Goal: Task Accomplishment & Management: Use online tool/utility

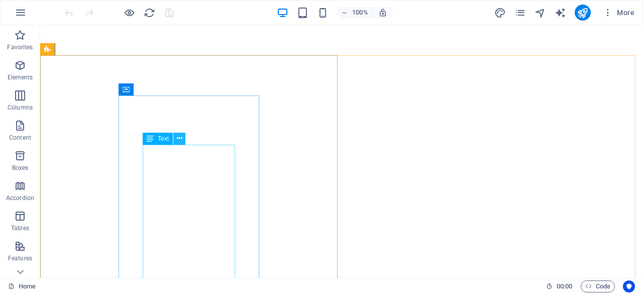
click at [177, 137] on icon at bounding box center [180, 138] width 6 height 11
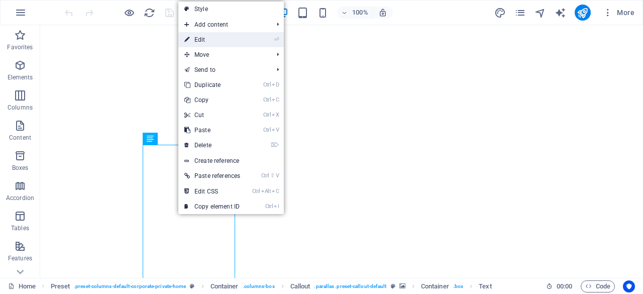
click at [227, 35] on link "⏎ Edit" at bounding box center [212, 39] width 68 height 15
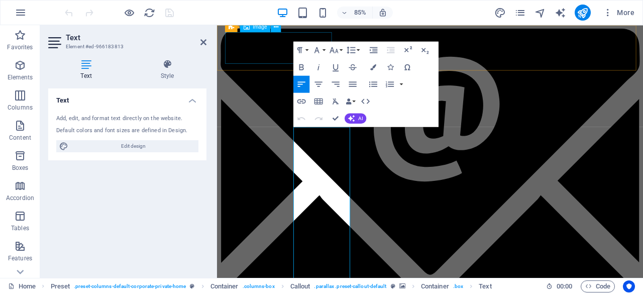
scroll to position [425, 0]
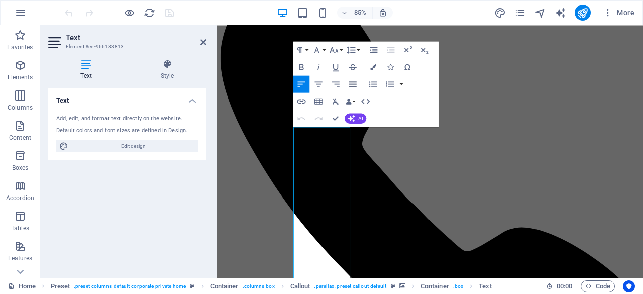
click at [354, 82] on icon "button" at bounding box center [352, 83] width 8 height 5
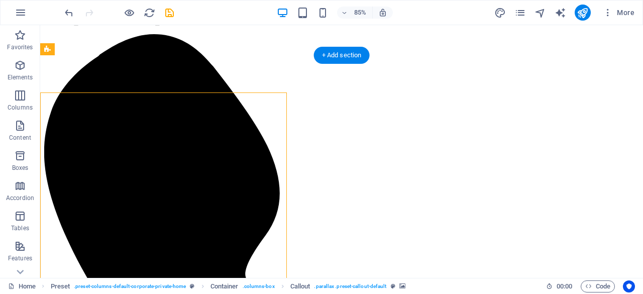
scroll to position [388, 0]
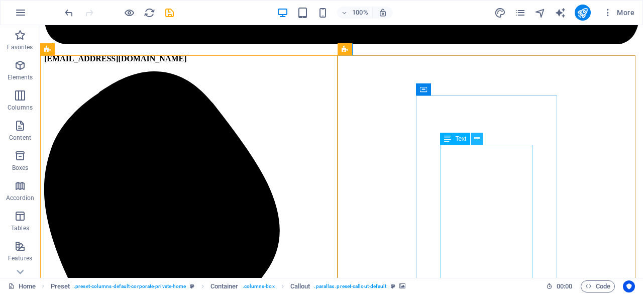
click at [477, 143] on icon at bounding box center [477, 138] width 6 height 11
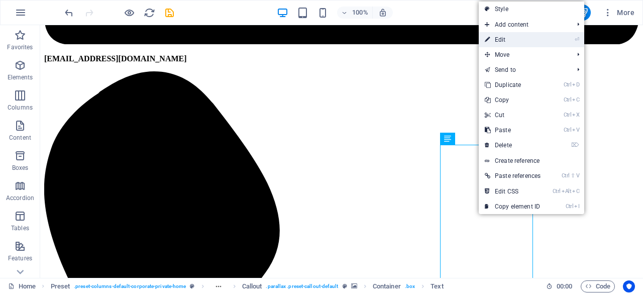
click at [519, 38] on link "⏎ Edit" at bounding box center [512, 39] width 68 height 15
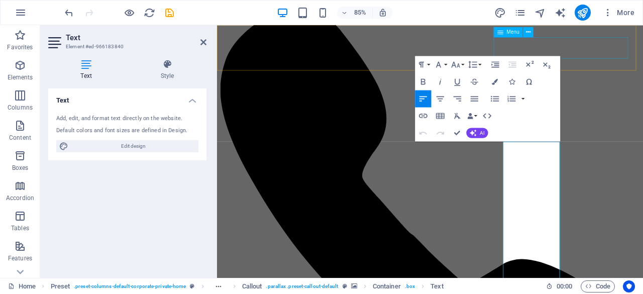
scroll to position [425, 0]
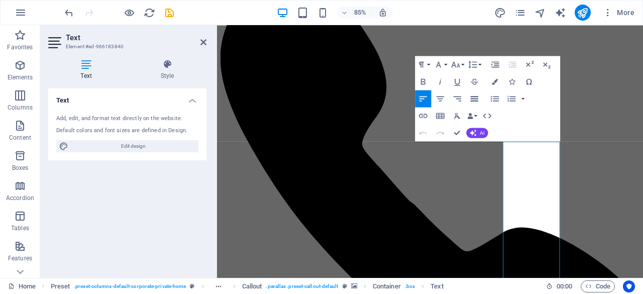
click at [475, 97] on icon "button" at bounding box center [474, 98] width 10 height 10
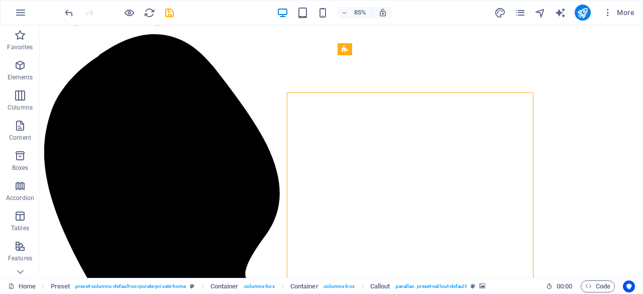
scroll to position [388, 0]
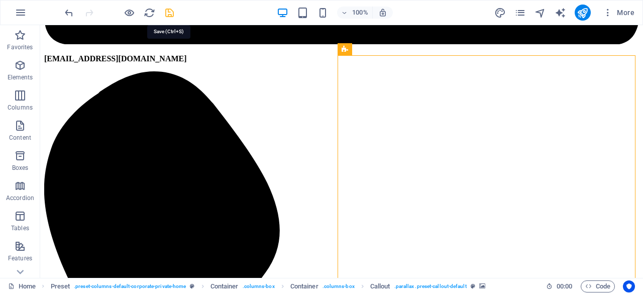
click at [170, 15] on icon "save" at bounding box center [170, 13] width 12 height 12
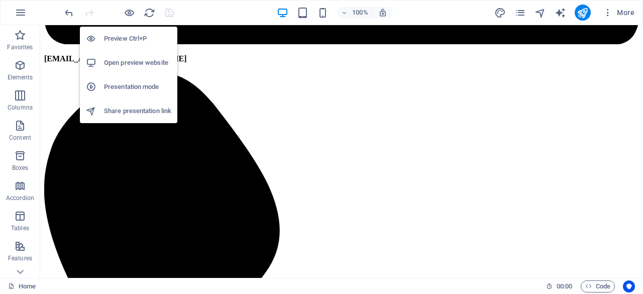
click at [135, 63] on h6 "Open preview website" at bounding box center [137, 63] width 67 height 12
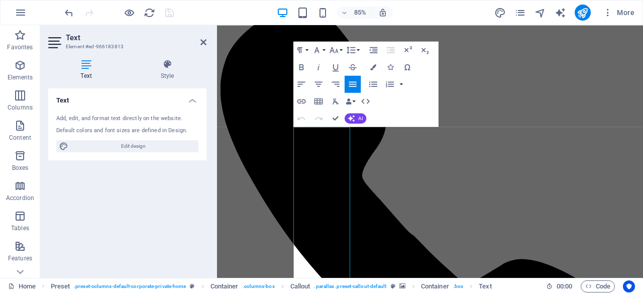
scroll to position [425, 0]
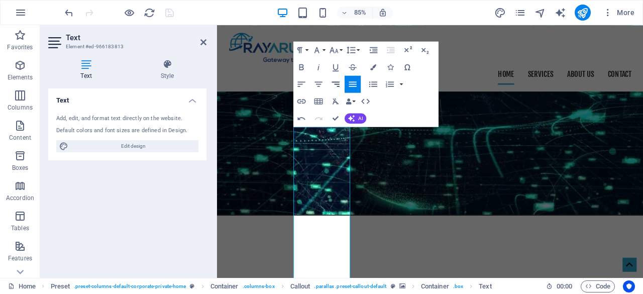
click at [339, 83] on icon "button" at bounding box center [335, 84] width 10 height 10
click at [353, 84] on icon "button" at bounding box center [352, 84] width 10 height 10
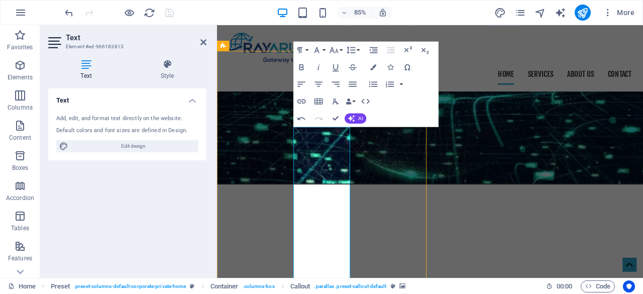
scroll to position [388, 0]
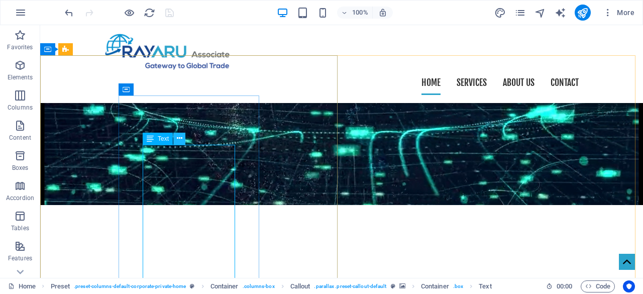
click at [179, 135] on icon at bounding box center [180, 138] width 6 height 11
click at [180, 142] on icon at bounding box center [180, 138] width 6 height 11
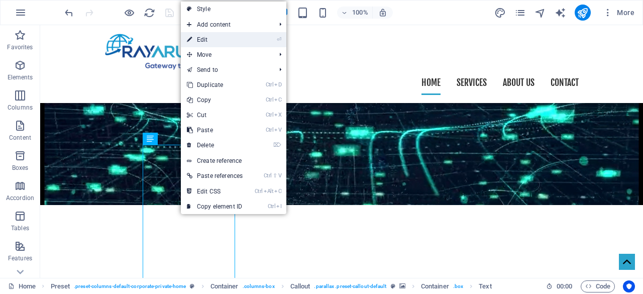
click at [247, 37] on link "⏎ Edit" at bounding box center [215, 39] width 68 height 15
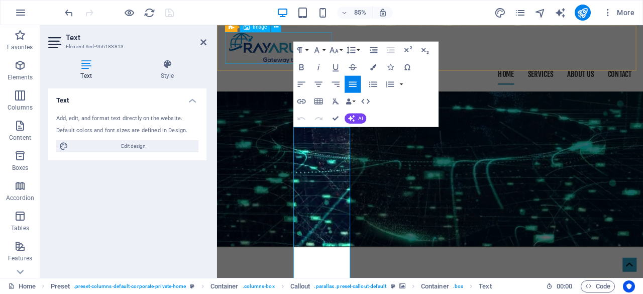
scroll to position [425, 0]
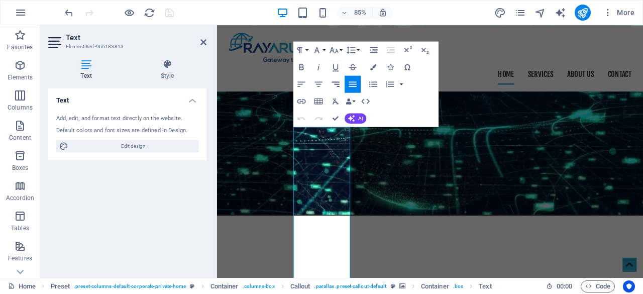
click at [331, 80] on icon "button" at bounding box center [335, 84] width 10 height 10
click at [354, 84] on icon "button" at bounding box center [352, 83] width 8 height 5
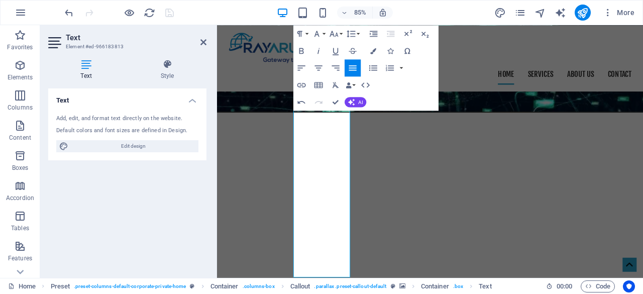
scroll to position [542, 0]
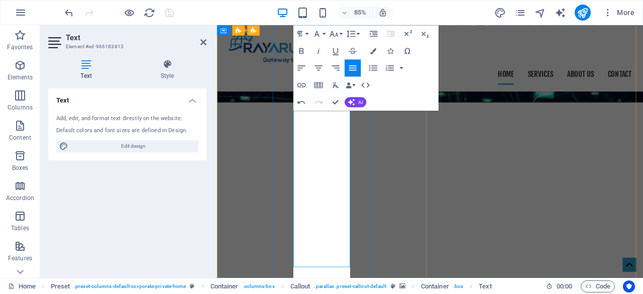
scroll to position [571, 0]
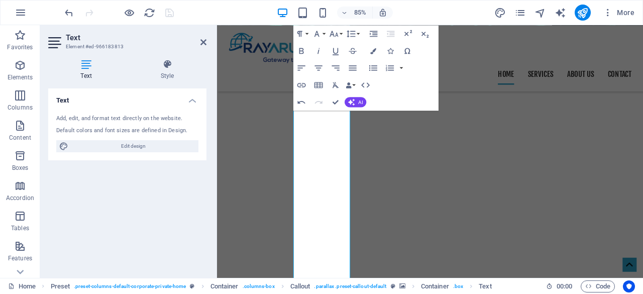
click at [434, 10] on div "85% More" at bounding box center [350, 13] width 575 height 16
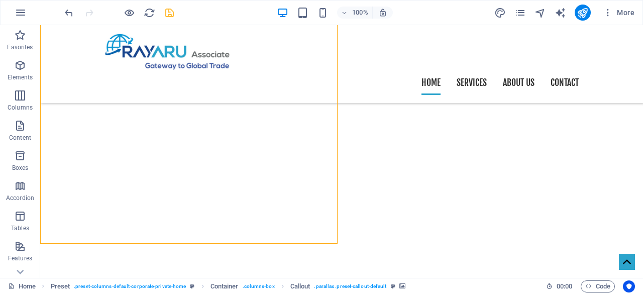
scroll to position [602, 0]
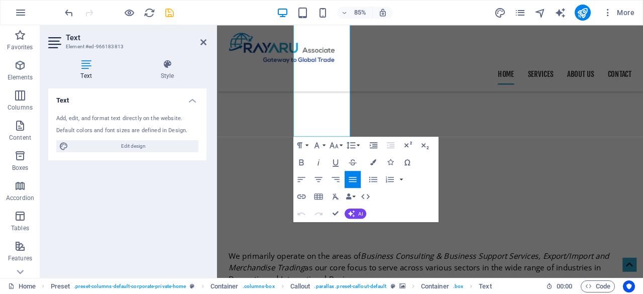
scroll to position [731, 0]
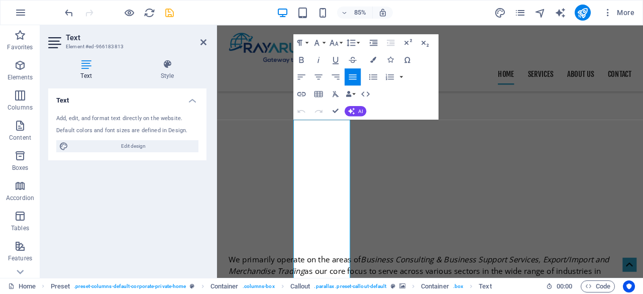
scroll to position [433, 0]
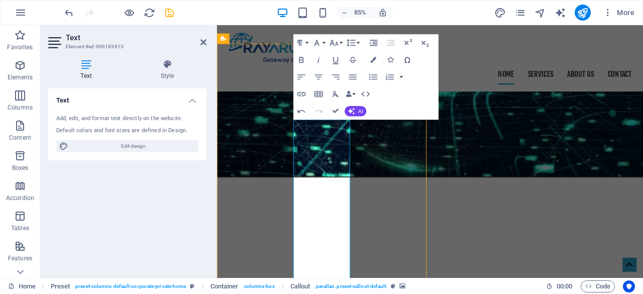
scroll to position [397, 0]
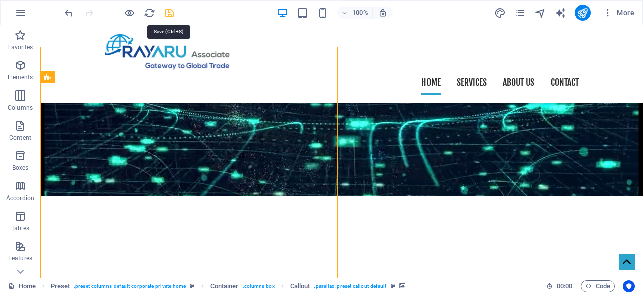
click at [172, 10] on icon "save" at bounding box center [170, 13] width 12 height 12
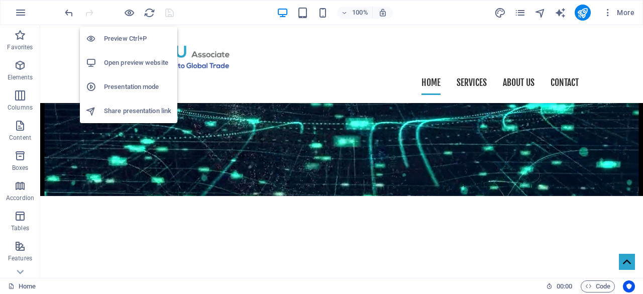
click at [135, 60] on h6 "Open preview website" at bounding box center [137, 63] width 67 height 12
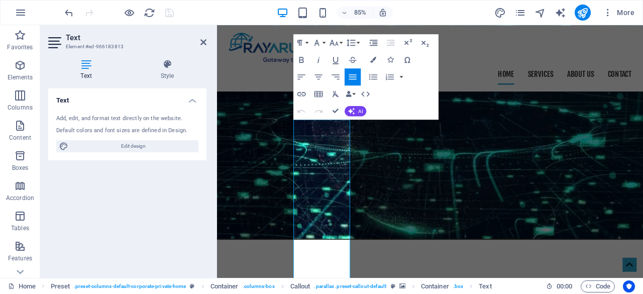
scroll to position [433, 0]
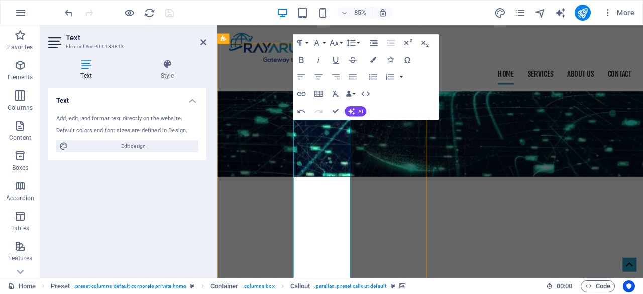
scroll to position [397, 0]
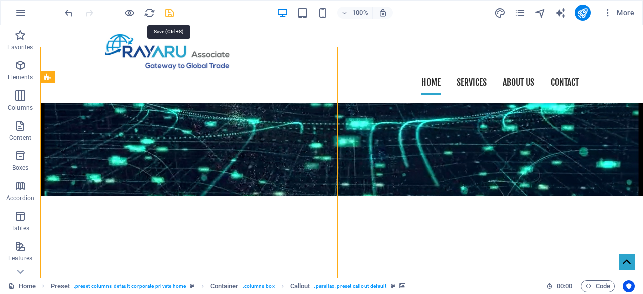
click at [167, 14] on icon "save" at bounding box center [170, 13] width 12 height 12
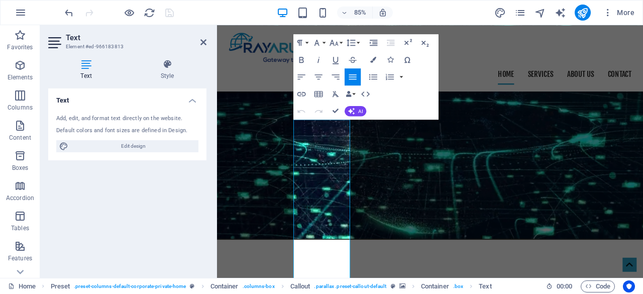
scroll to position [433, 0]
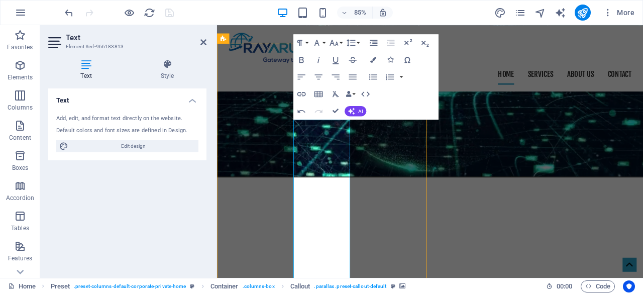
scroll to position [397, 0]
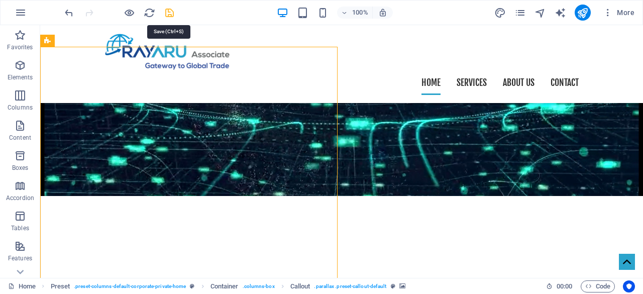
click at [173, 13] on icon "save" at bounding box center [170, 13] width 12 height 12
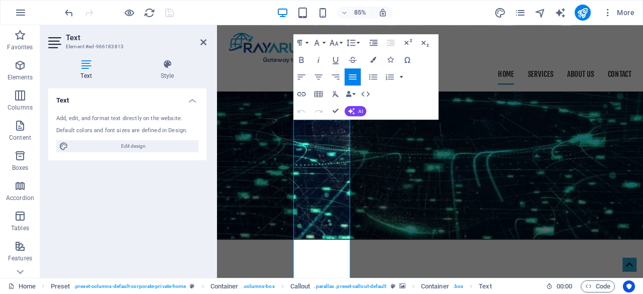
scroll to position [433, 0]
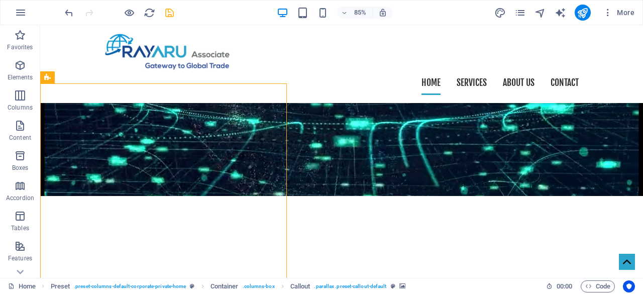
scroll to position [397, 0]
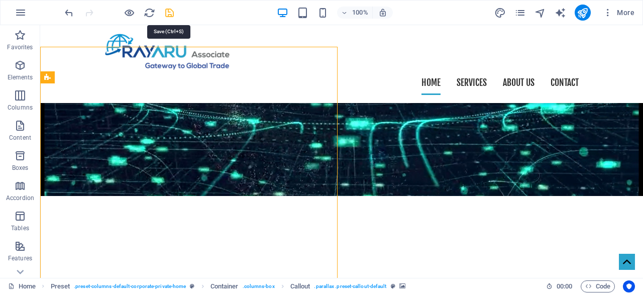
click at [170, 16] on icon "save" at bounding box center [170, 13] width 12 height 12
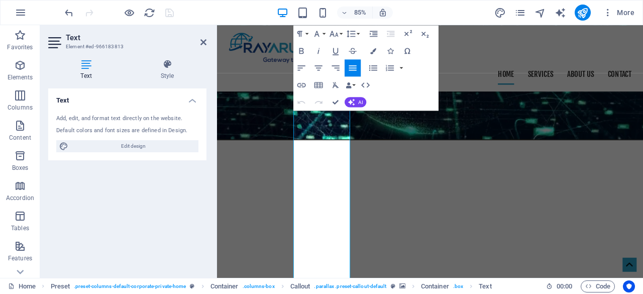
scroll to position [516, 0]
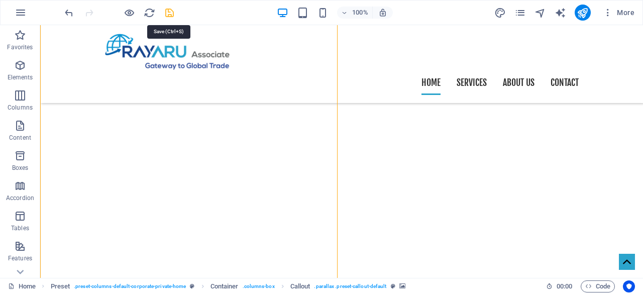
click at [169, 13] on icon "save" at bounding box center [170, 13] width 12 height 12
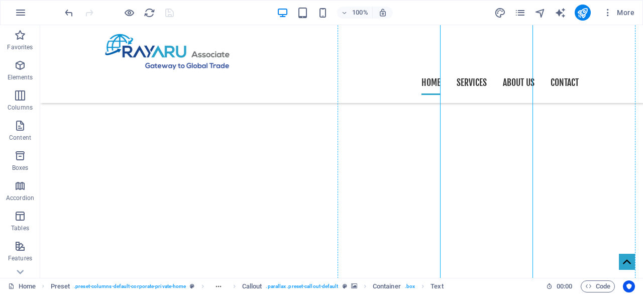
drag, startPoint x: 530, startPoint y: 145, endPoint x: 540, endPoint y: 145, distance: 9.5
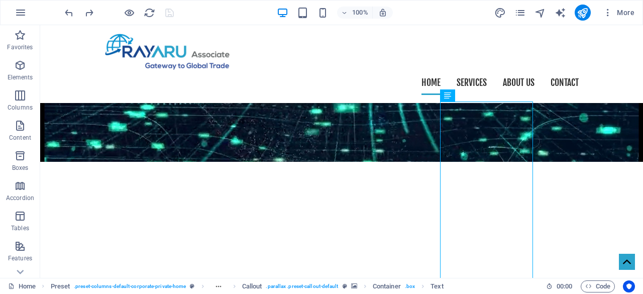
scroll to position [419, 0]
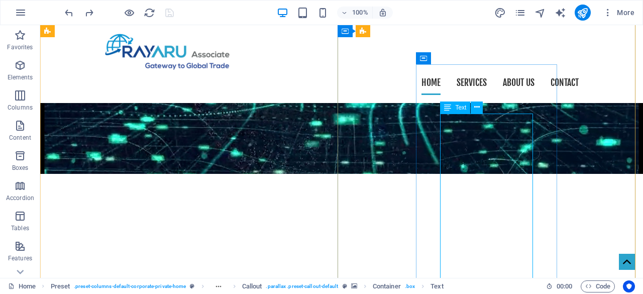
click at [449, 110] on icon at bounding box center [447, 107] width 7 height 12
click at [479, 109] on icon at bounding box center [477, 107] width 6 height 11
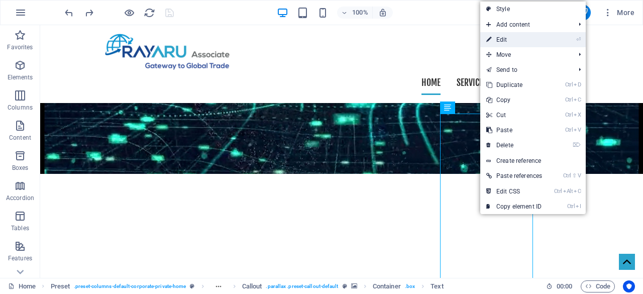
click at [515, 41] on link "⏎ Edit" at bounding box center [514, 39] width 68 height 15
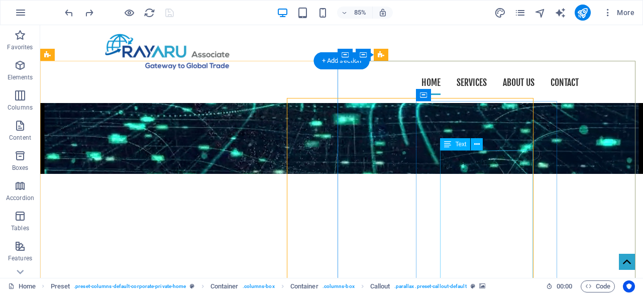
scroll to position [382, 0]
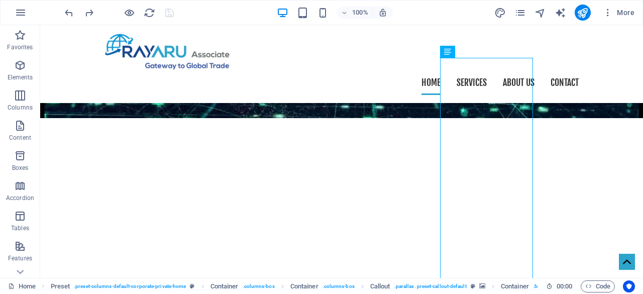
scroll to position [479, 0]
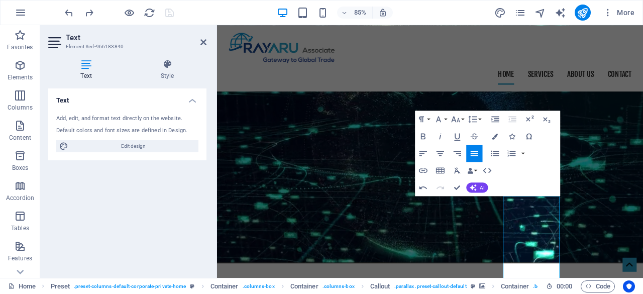
scroll to position [343, 0]
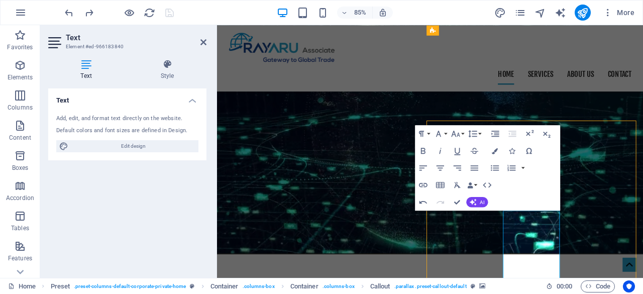
scroll to position [306, 0]
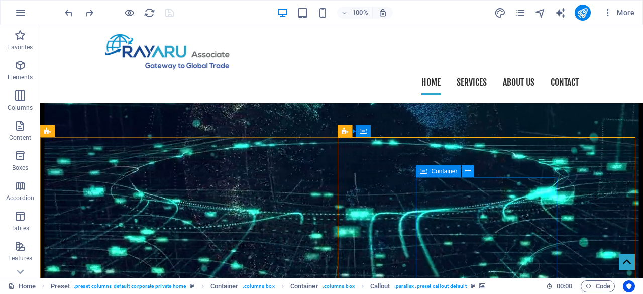
click at [471, 174] on button at bounding box center [467, 171] width 12 height 12
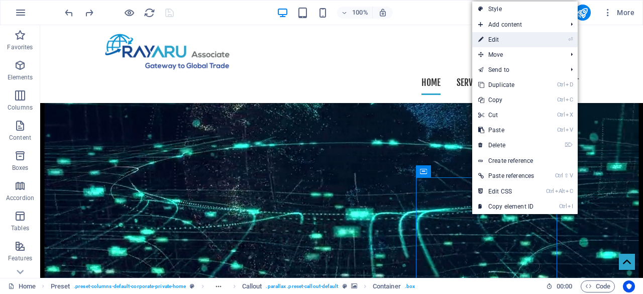
click at [503, 37] on link "⏎ Edit" at bounding box center [506, 39] width 68 height 15
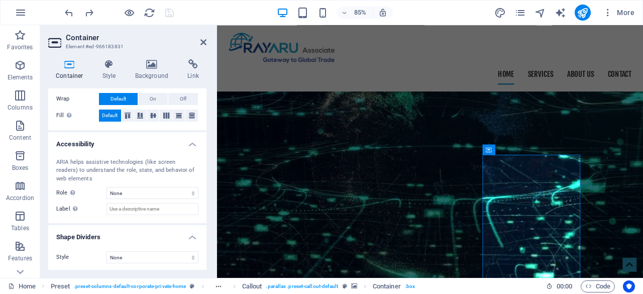
scroll to position [0, 0]
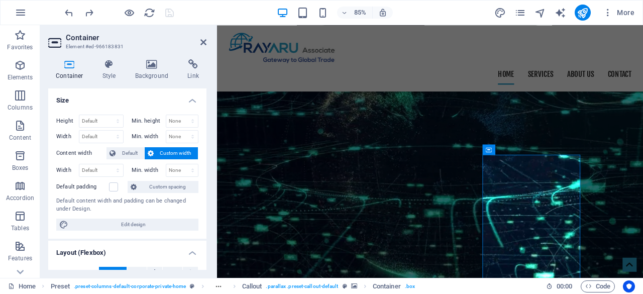
drag, startPoint x: 205, startPoint y: 160, endPoint x: 17, endPoint y: 99, distance: 197.7
click at [107, 71] on h4 "Style" at bounding box center [111, 69] width 33 height 21
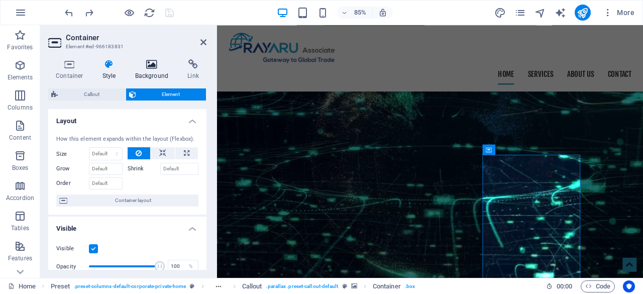
click at [160, 65] on icon at bounding box center [152, 64] width 49 height 10
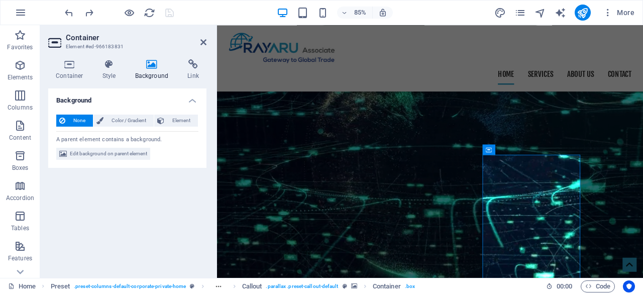
click at [197, 55] on div "Container Style Background Link Size Height Default px rem % vh vw Min. height …" at bounding box center [127, 164] width 174 height 226
click at [106, 66] on icon at bounding box center [109, 64] width 29 height 10
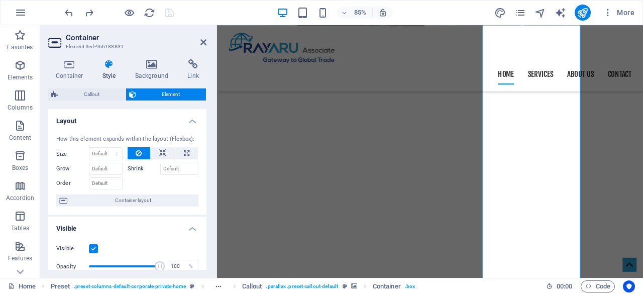
scroll to position [688, 0]
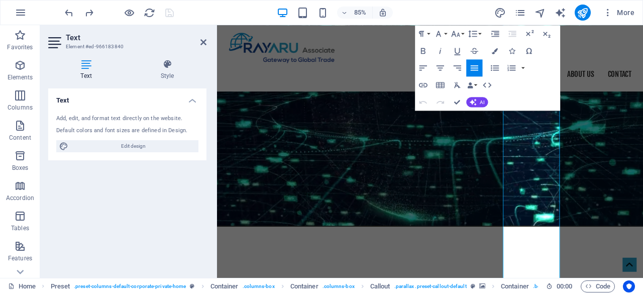
scroll to position [663, 0]
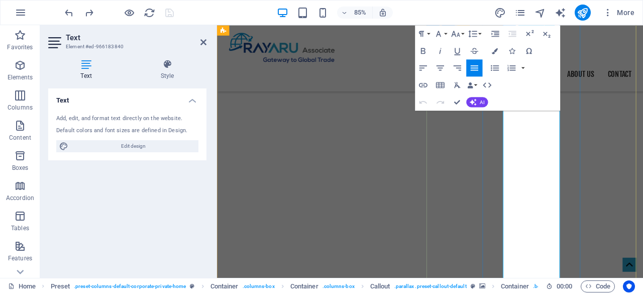
click at [234, 13] on div "85% More" at bounding box center [350, 13] width 575 height 16
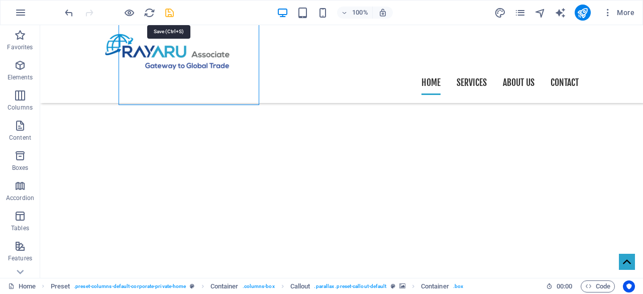
click at [168, 15] on icon "save" at bounding box center [170, 13] width 12 height 12
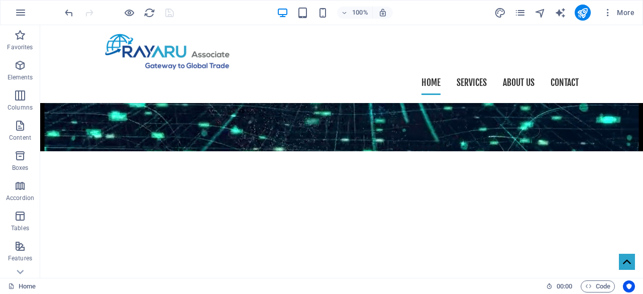
scroll to position [432, 0]
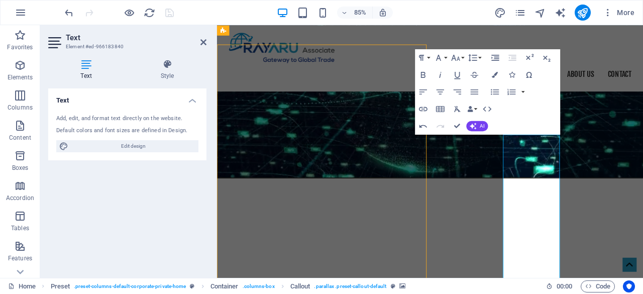
scroll to position [396, 0]
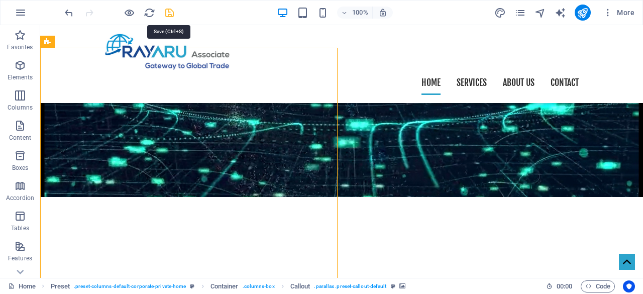
click at [170, 14] on icon "save" at bounding box center [170, 13] width 12 height 12
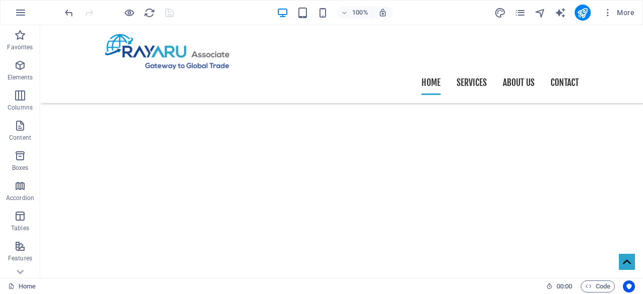
scroll to position [620, 0]
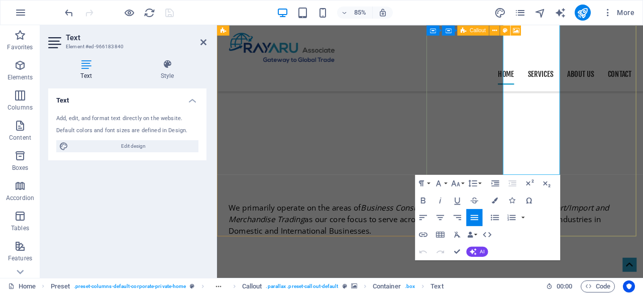
scroll to position [805, 0]
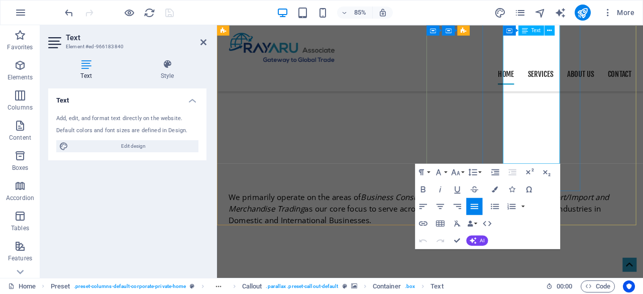
click at [454, 55] on div "Home Services About us Contact" at bounding box center [467, 64] width 501 height 78
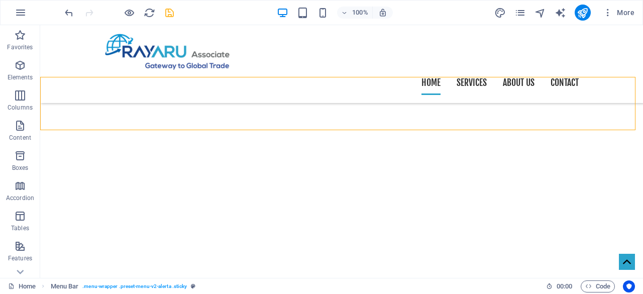
scroll to position [516, 0]
click at [175, 10] on icon "save" at bounding box center [170, 13] width 12 height 12
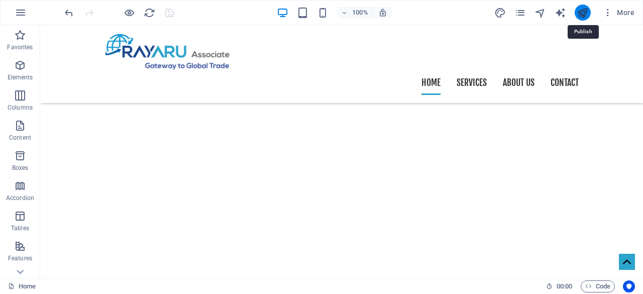
click at [585, 12] on icon "publish" at bounding box center [582, 13] width 12 height 12
